Goal: Information Seeking & Learning: Learn about a topic

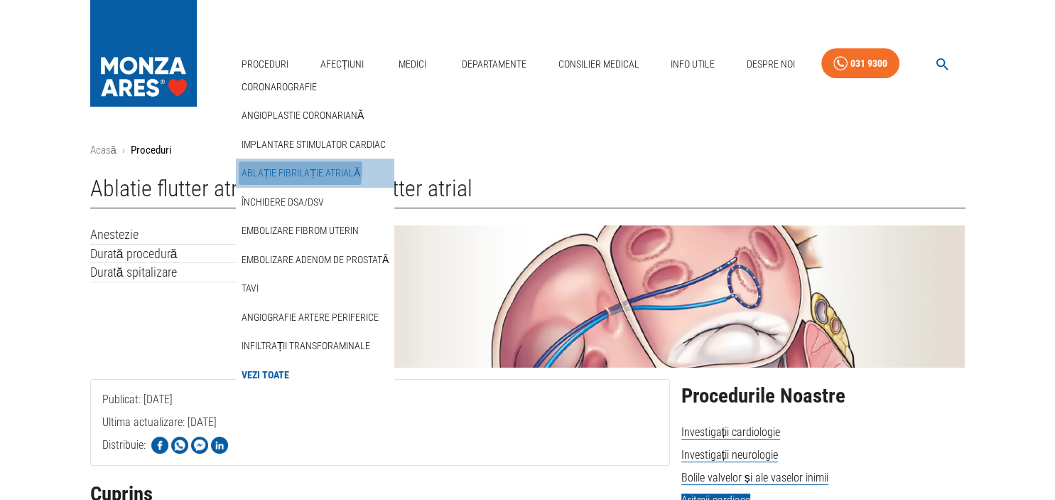
click at [291, 169] on link "Ablație fibrilație atrială" at bounding box center [301, 172] width 124 height 23
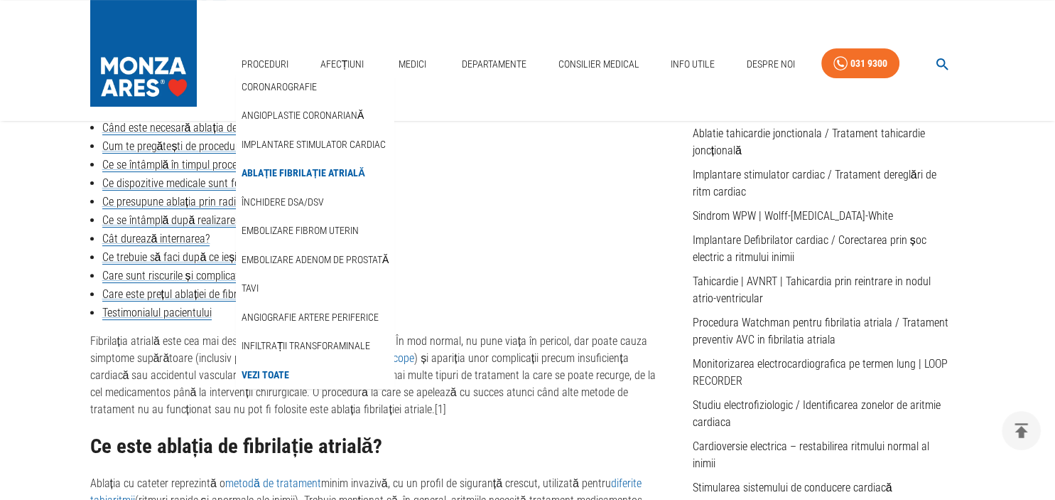
scroll to position [450, 0]
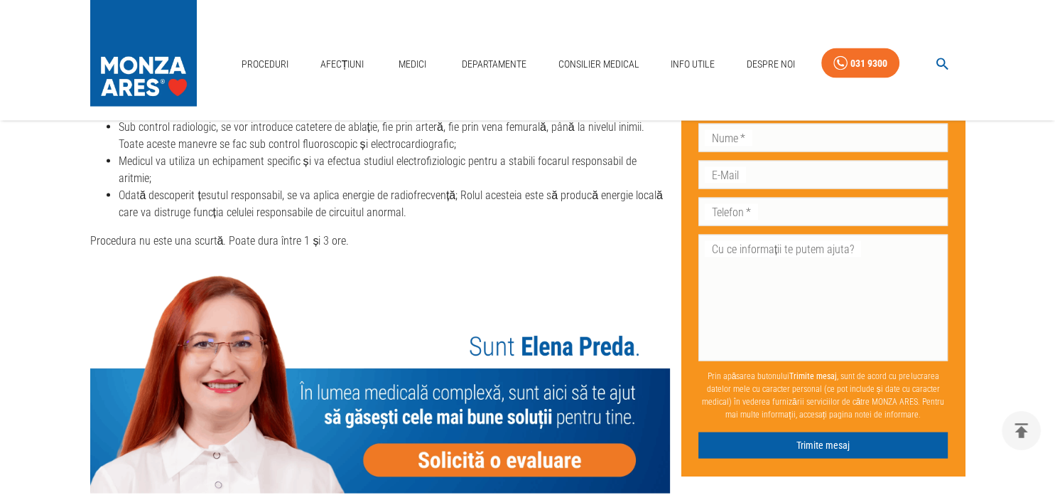
scroll to position [2851, 0]
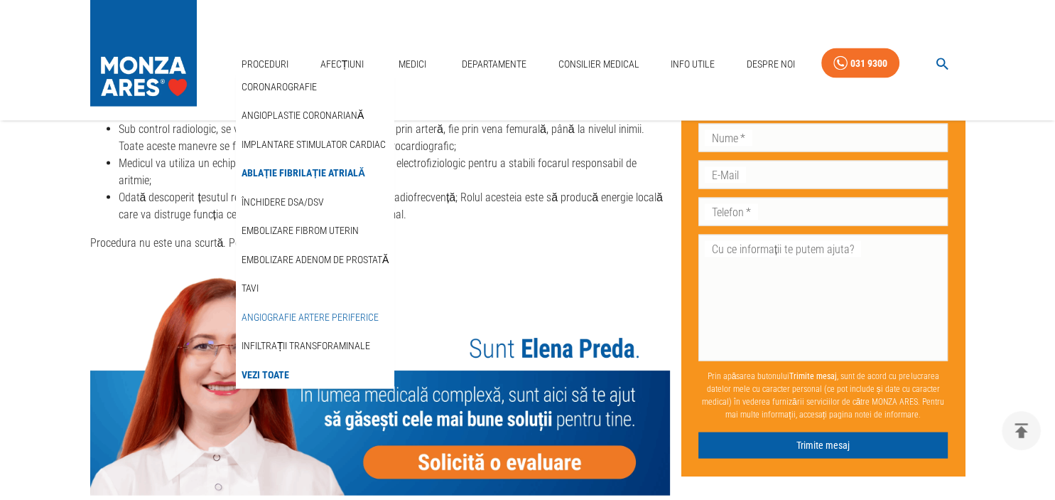
click at [294, 320] on link "Angiografie artere periferice" at bounding box center [310, 317] width 143 height 23
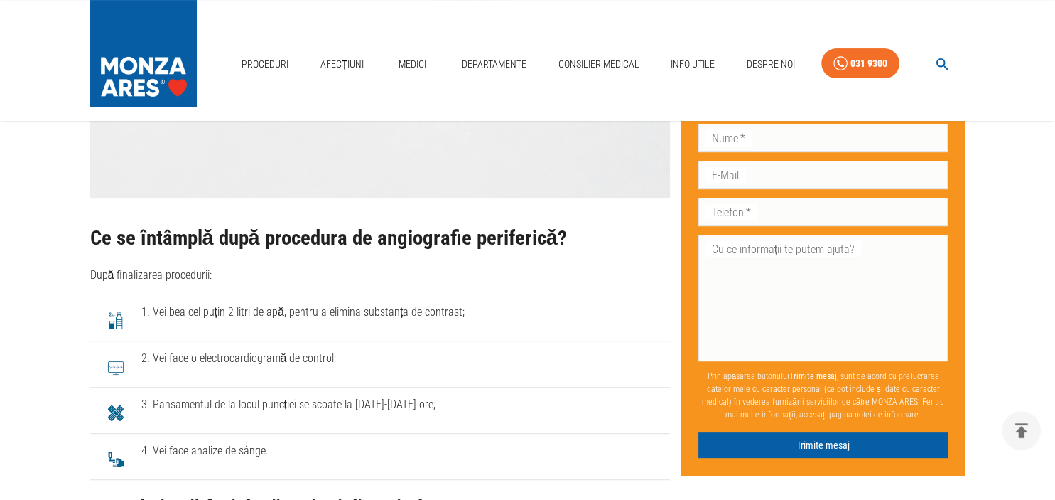
scroll to position [5402, 0]
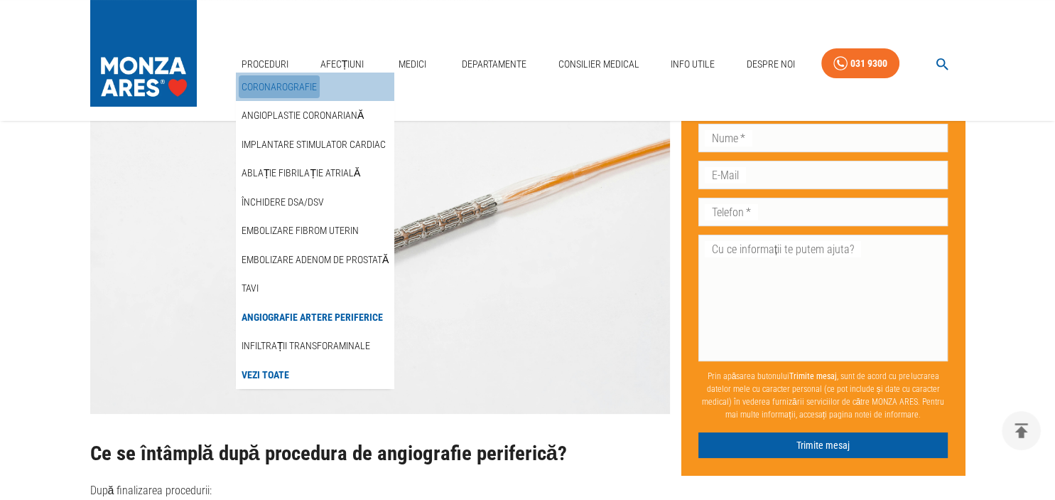
click at [257, 81] on link "Coronarografie" at bounding box center [279, 86] width 81 height 23
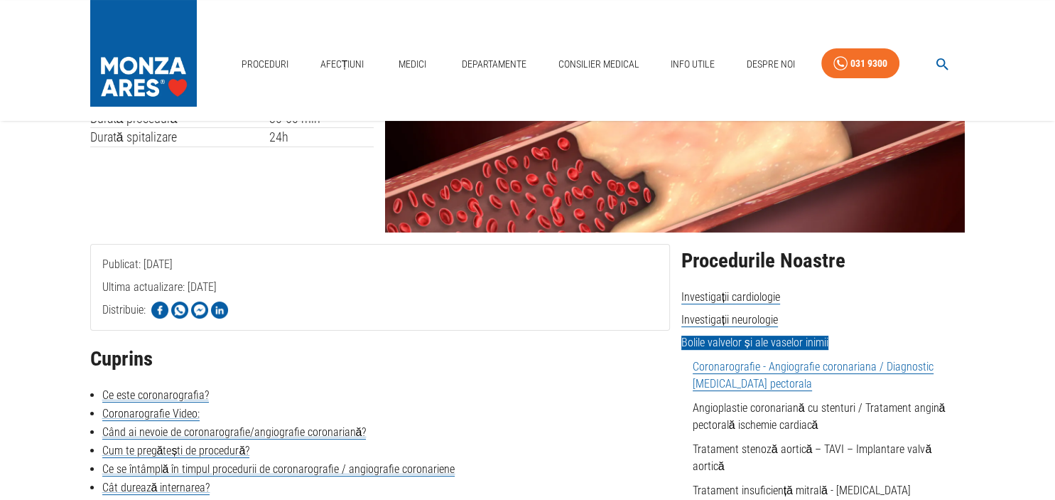
scroll to position [150, 0]
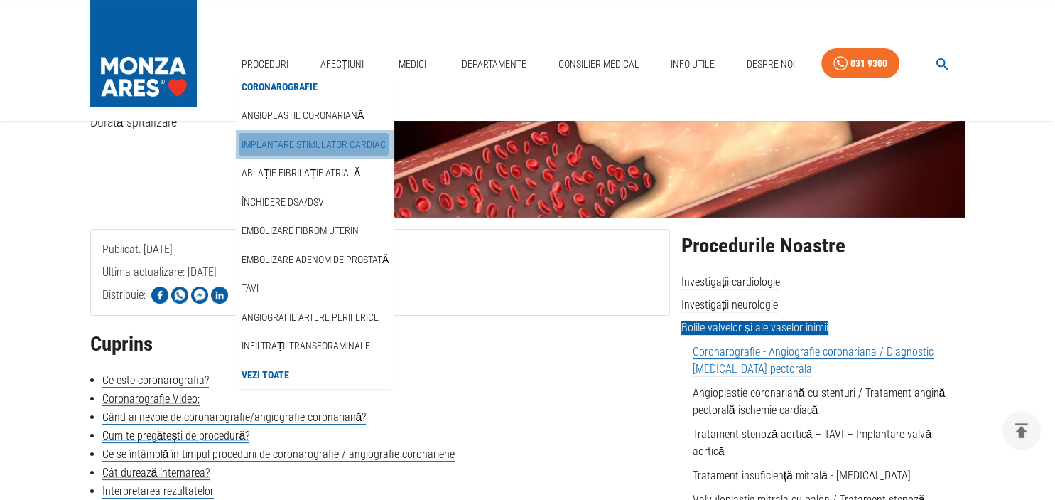
click at [280, 145] on link "Implantare stimulator cardiac" at bounding box center [314, 144] width 150 height 23
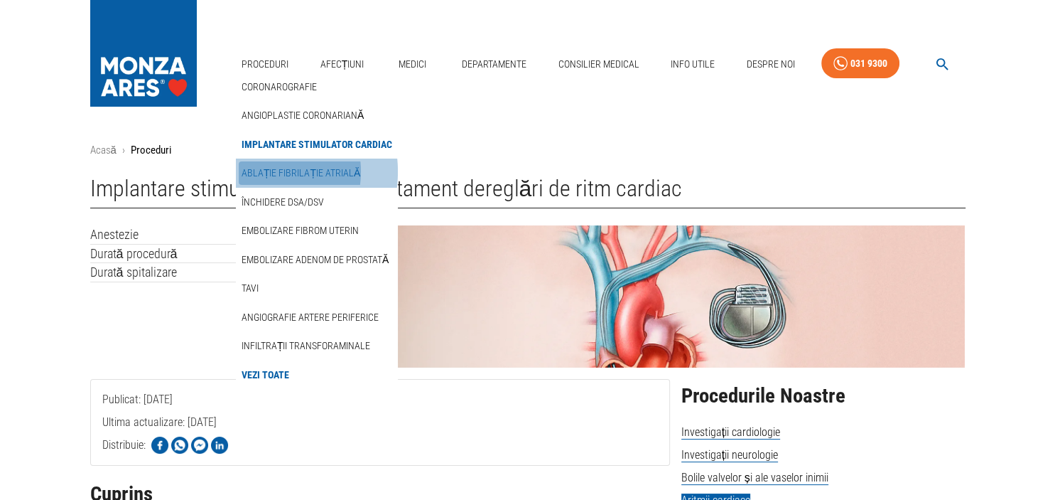
click at [260, 171] on link "Ablație fibrilație atrială" at bounding box center [301, 172] width 124 height 23
